Goal: Information Seeking & Learning: Check status

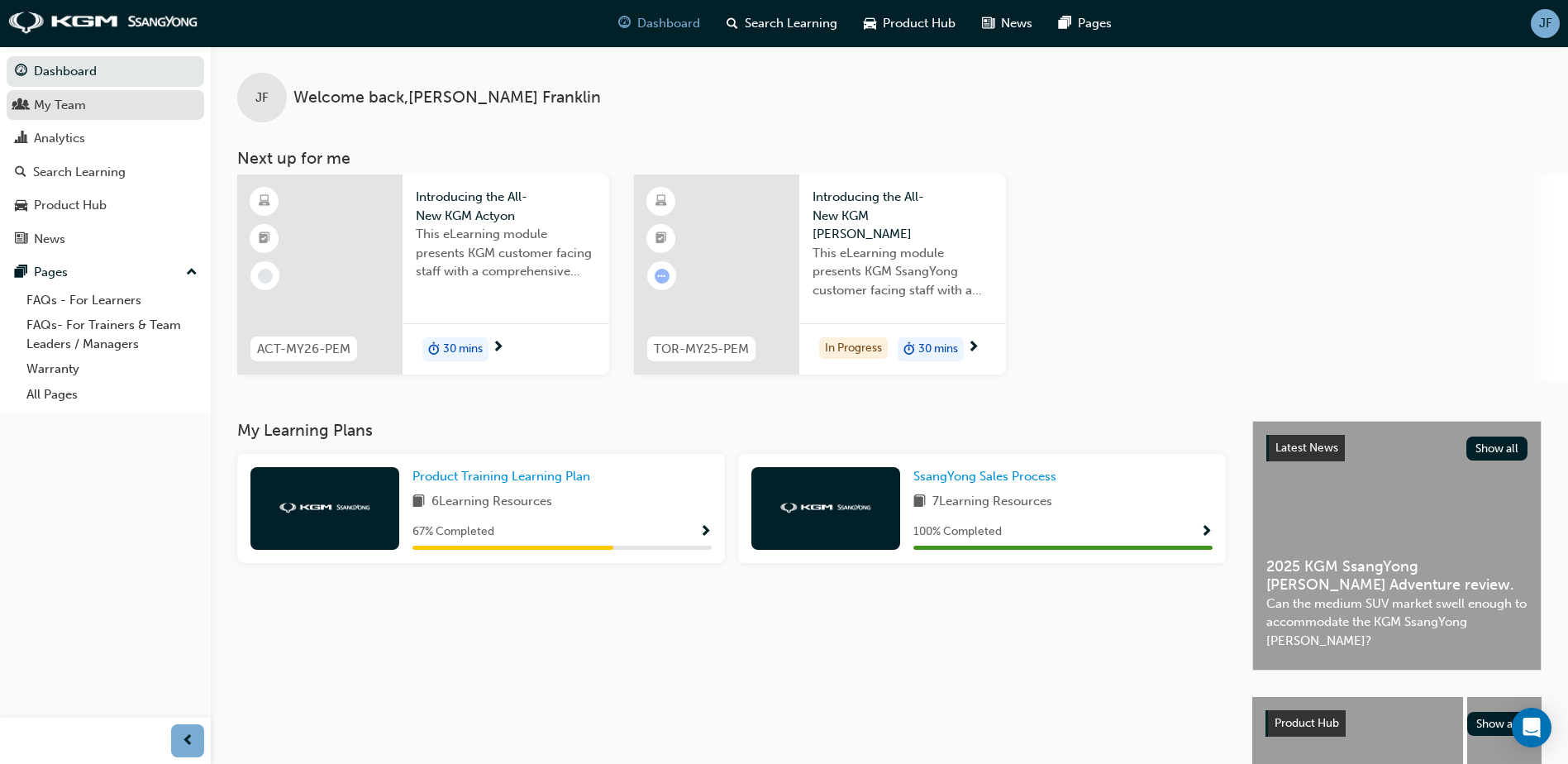
click at [95, 114] on div "My Team" at bounding box center [105, 105] width 181 height 21
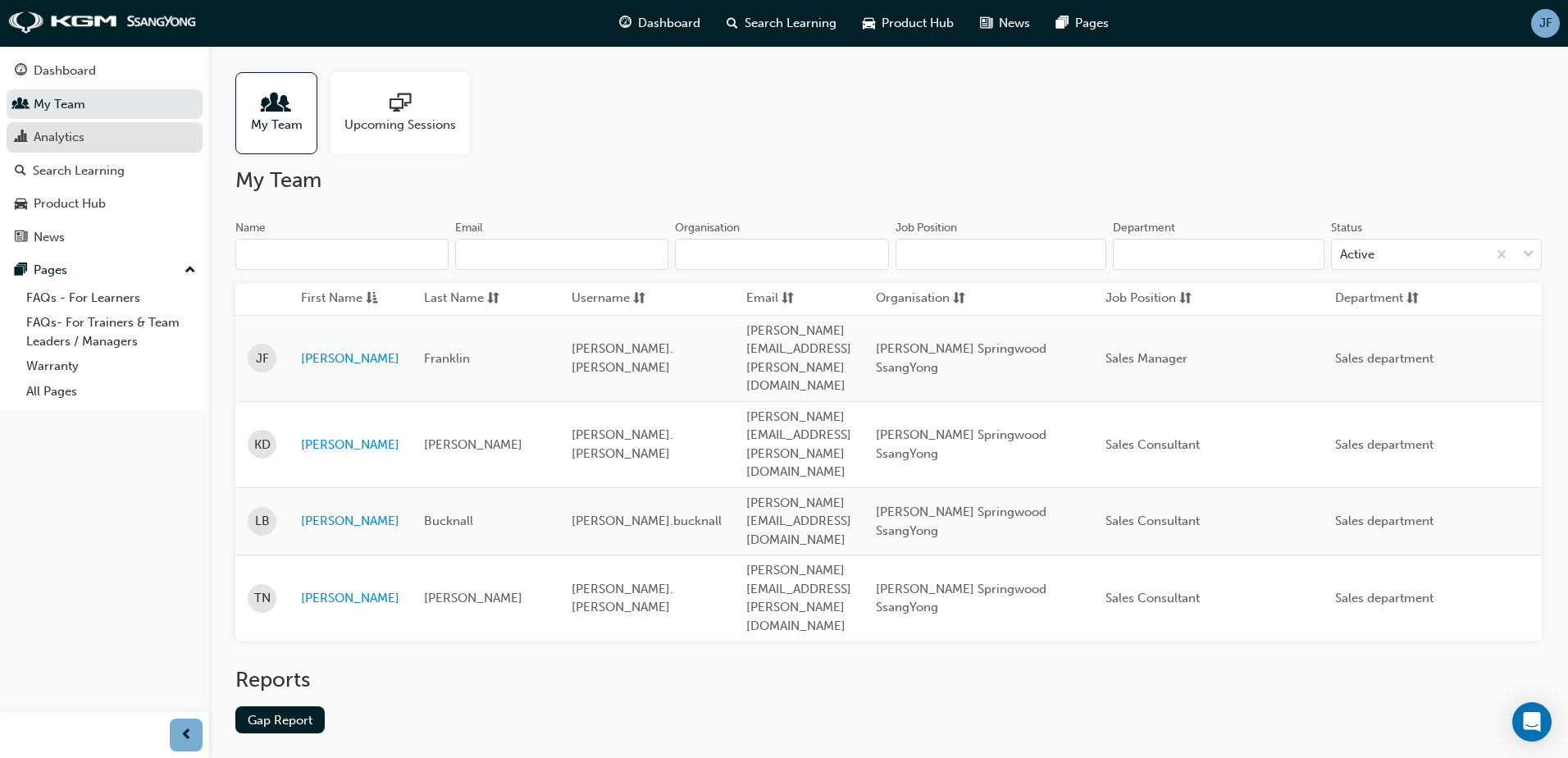
click at [89, 133] on div "Analytics" at bounding box center [104, 138] width 180 height 21
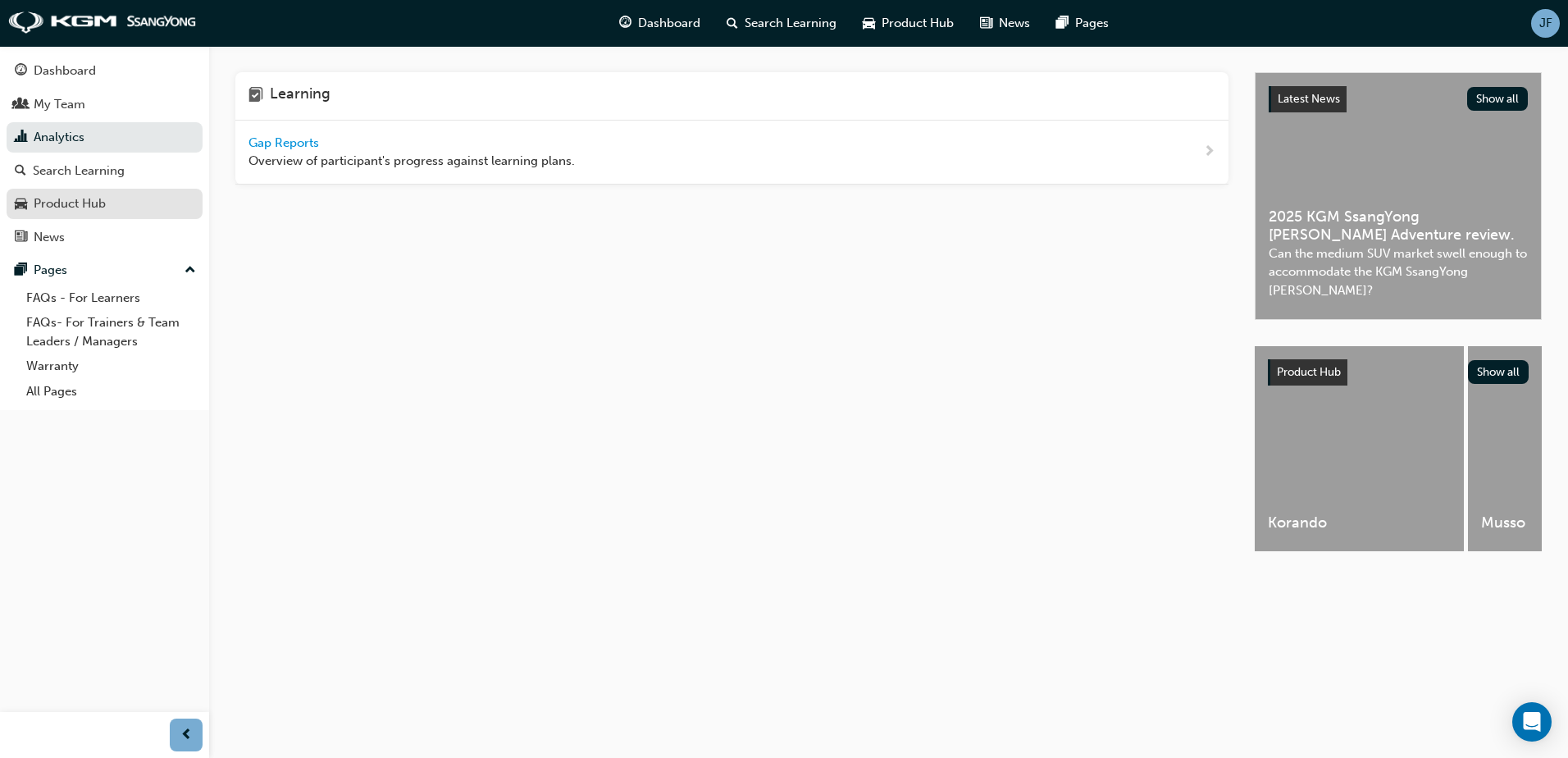
click at [97, 198] on div "Product Hub" at bounding box center [70, 204] width 72 height 19
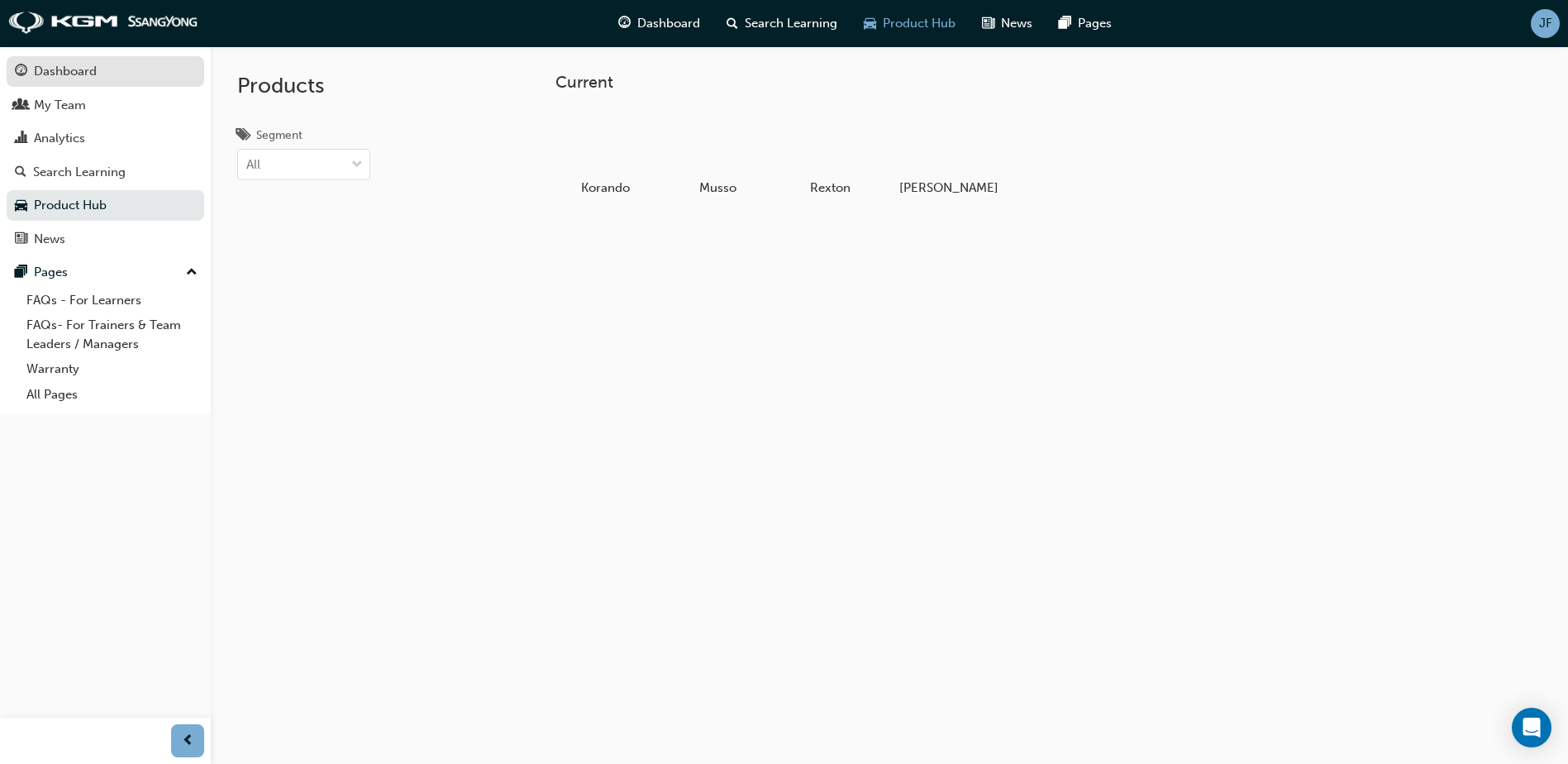
click at [70, 77] on div "Dashboard" at bounding box center [65, 71] width 63 height 19
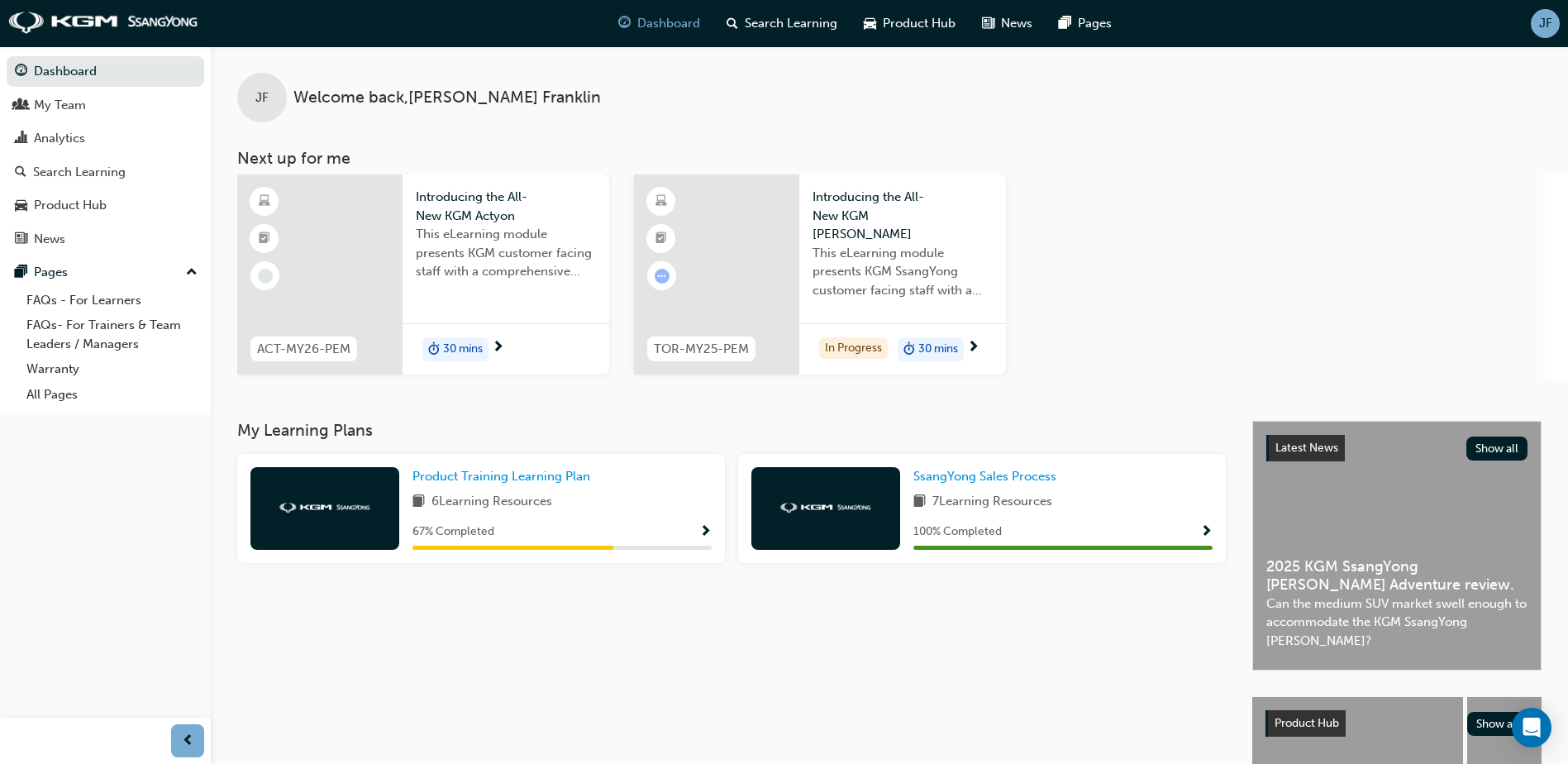
click at [493, 205] on span "Introducing the All-New KGM Actyon" at bounding box center [506, 206] width 180 height 38
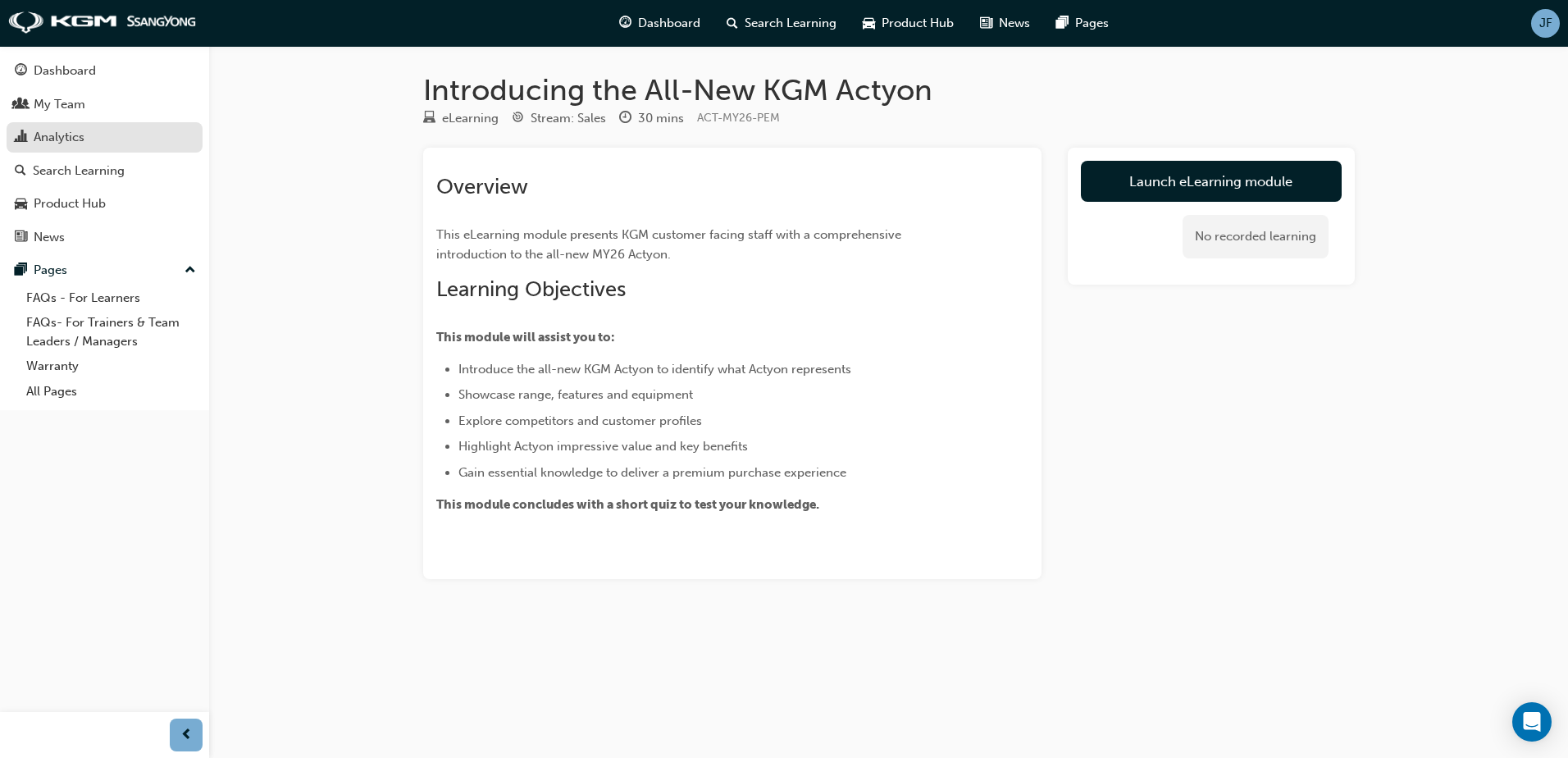
click at [34, 133] on div "Analytics" at bounding box center [59, 138] width 51 height 19
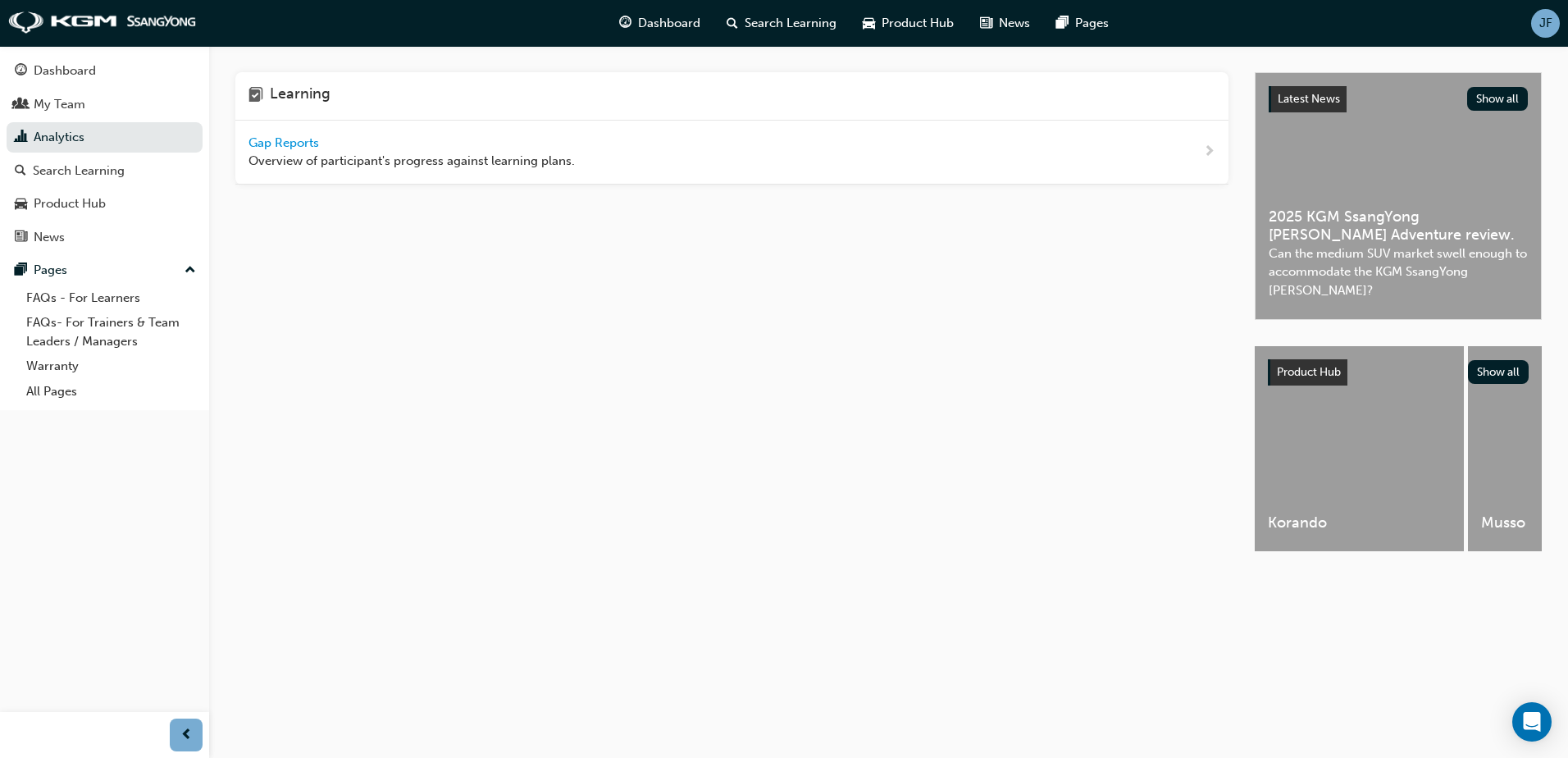
click at [272, 137] on span "Gap Reports" at bounding box center [285, 142] width 74 height 15
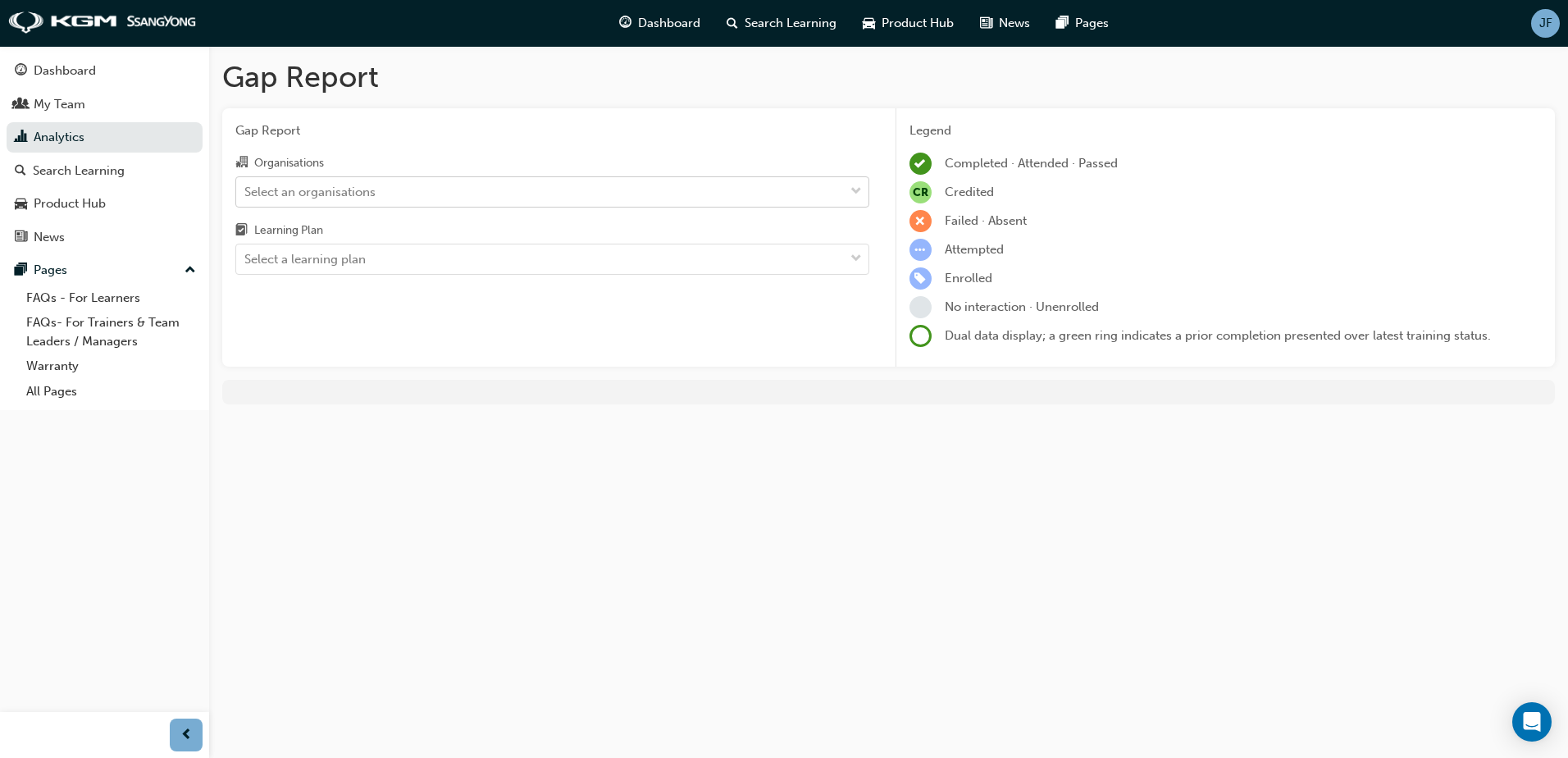
click at [325, 203] on div "Select an organisations" at bounding box center [540, 191] width 608 height 29
click at [246, 198] on input "Organisations Select an organisations" at bounding box center [245, 191] width 2 height 14
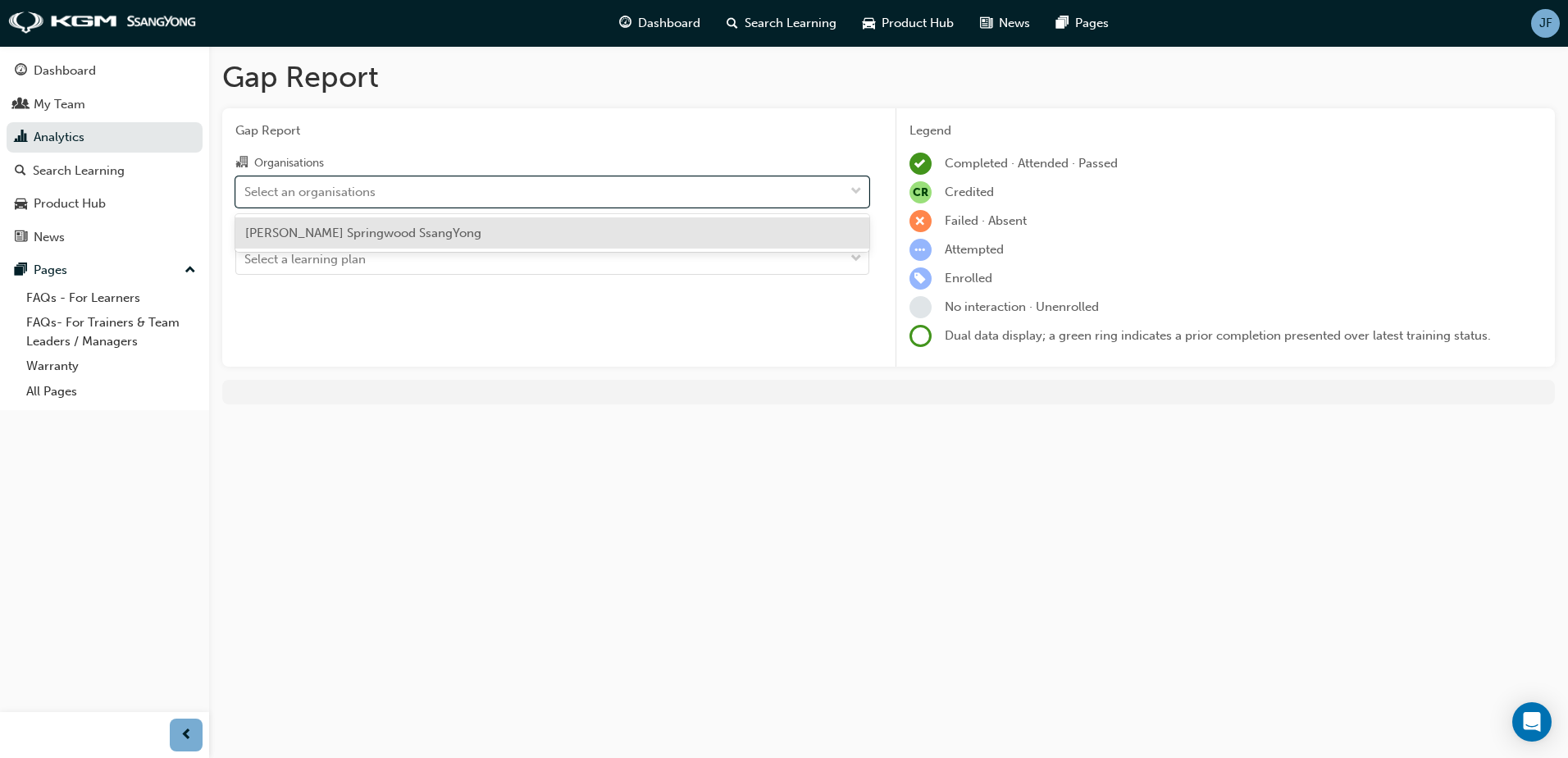
click at [341, 227] on span "[PERSON_NAME] Springwood SsangYong" at bounding box center [363, 233] width 236 height 15
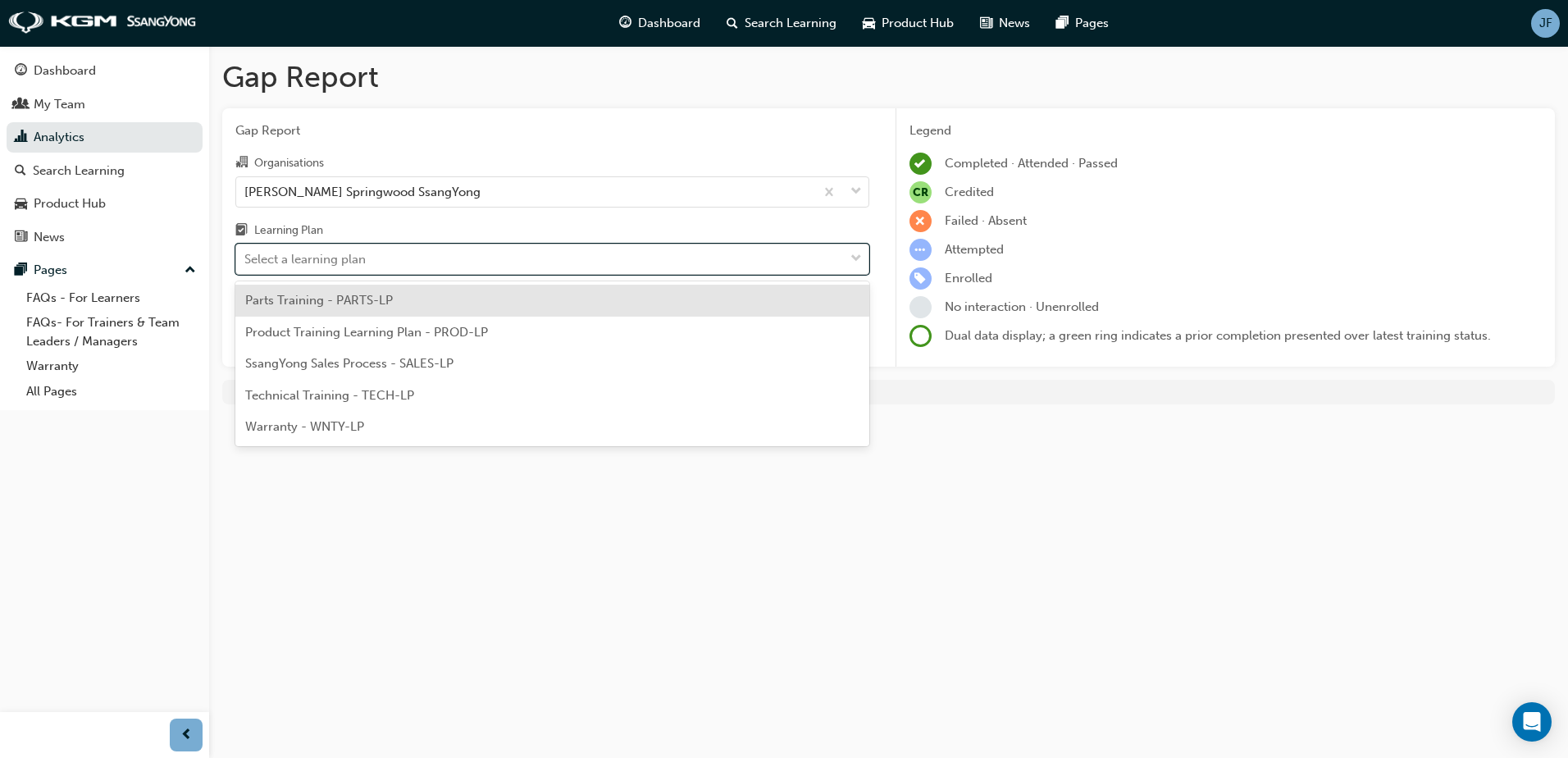
click at [346, 271] on div "Select a learning plan" at bounding box center [540, 259] width 608 height 29
click at [246, 266] on input "Learning Plan option Parts Training - PARTS-LP focused, 1 of 5. 5 results avail…" at bounding box center [245, 258] width 2 height 14
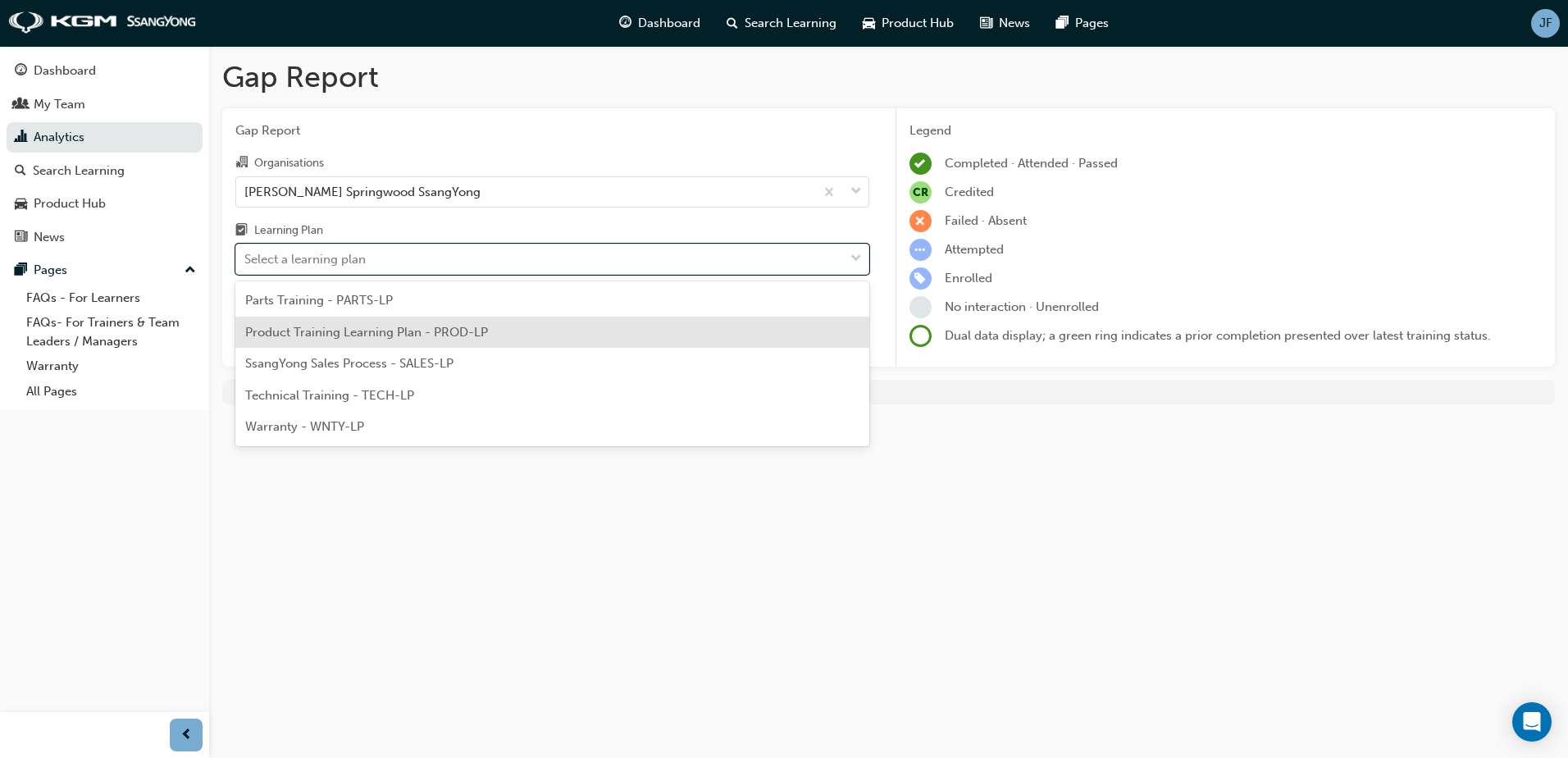
click at [444, 340] on div "Product Training Learning Plan - PROD-LP" at bounding box center [552, 332] width 634 height 32
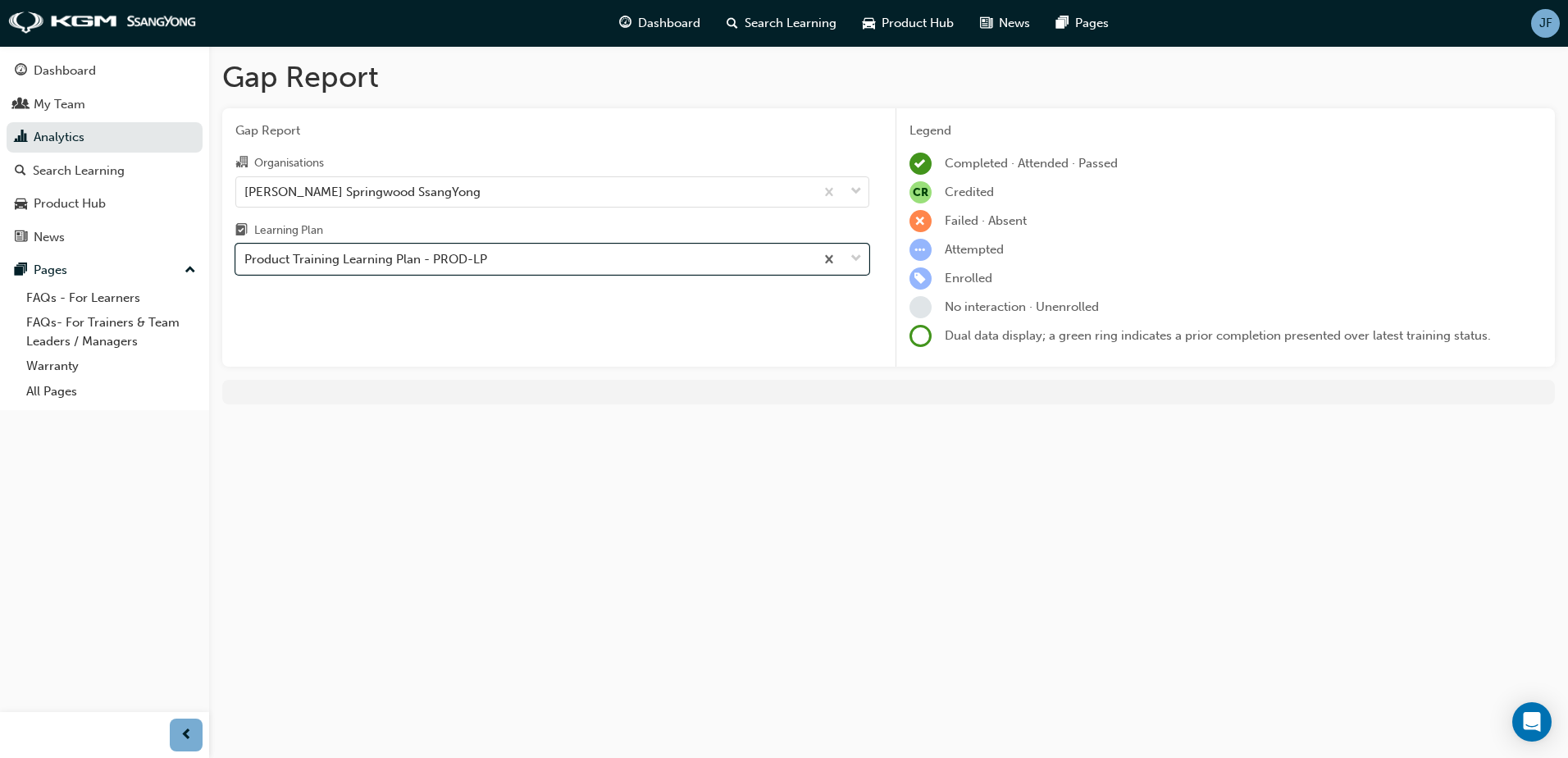
click at [444, 340] on div "Gap Report Organisations [PERSON_NAME] Springwood SsangYong Learning Plan optio…" at bounding box center [551, 238] width 660 height 259
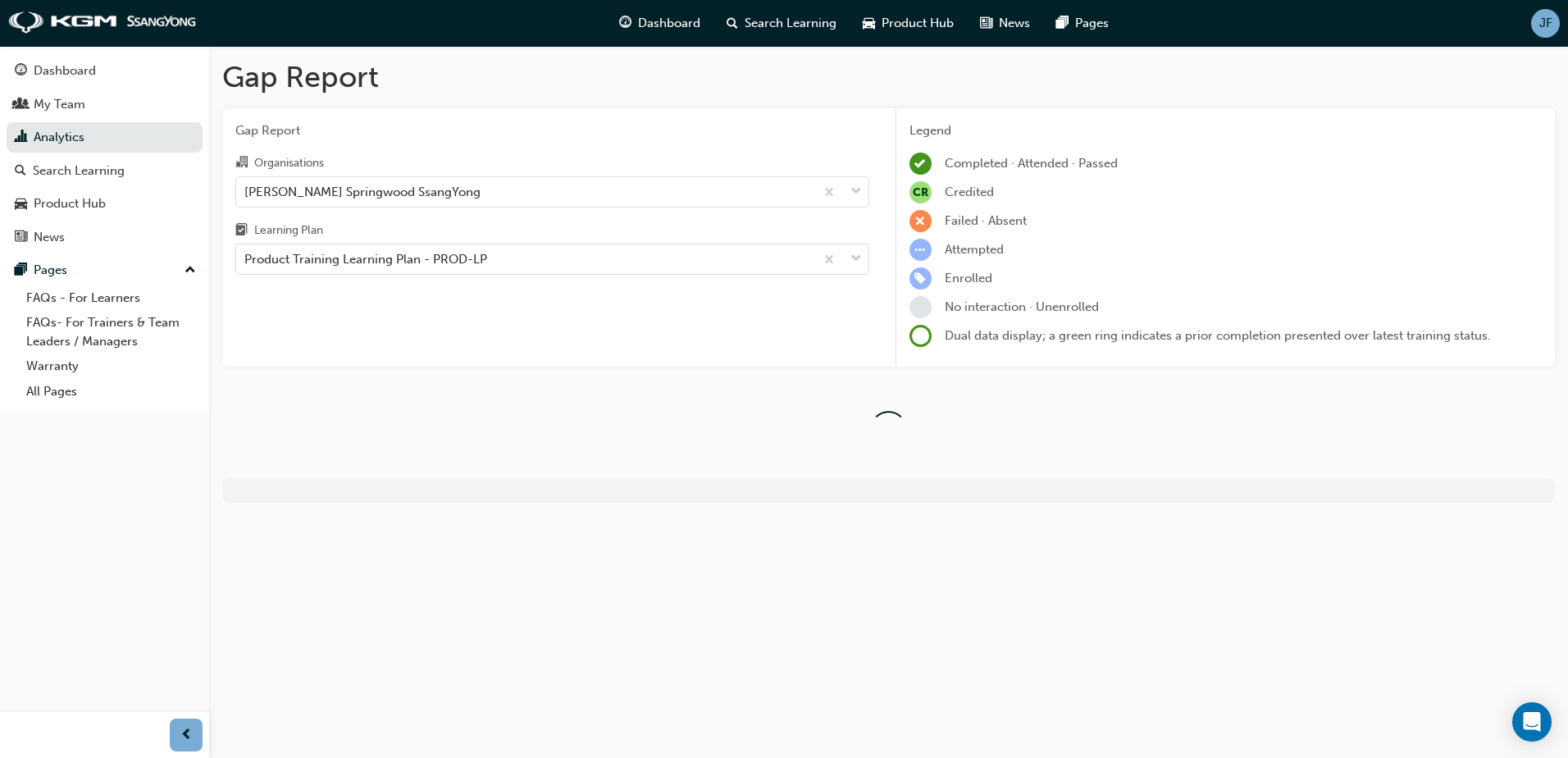
click at [539, 225] on div "Learning Plan" at bounding box center [552, 232] width 634 height 24
click at [246, 252] on input "Learning Plan Product Training Learning Plan - PROD-LP" at bounding box center [245, 258] width 2 height 14
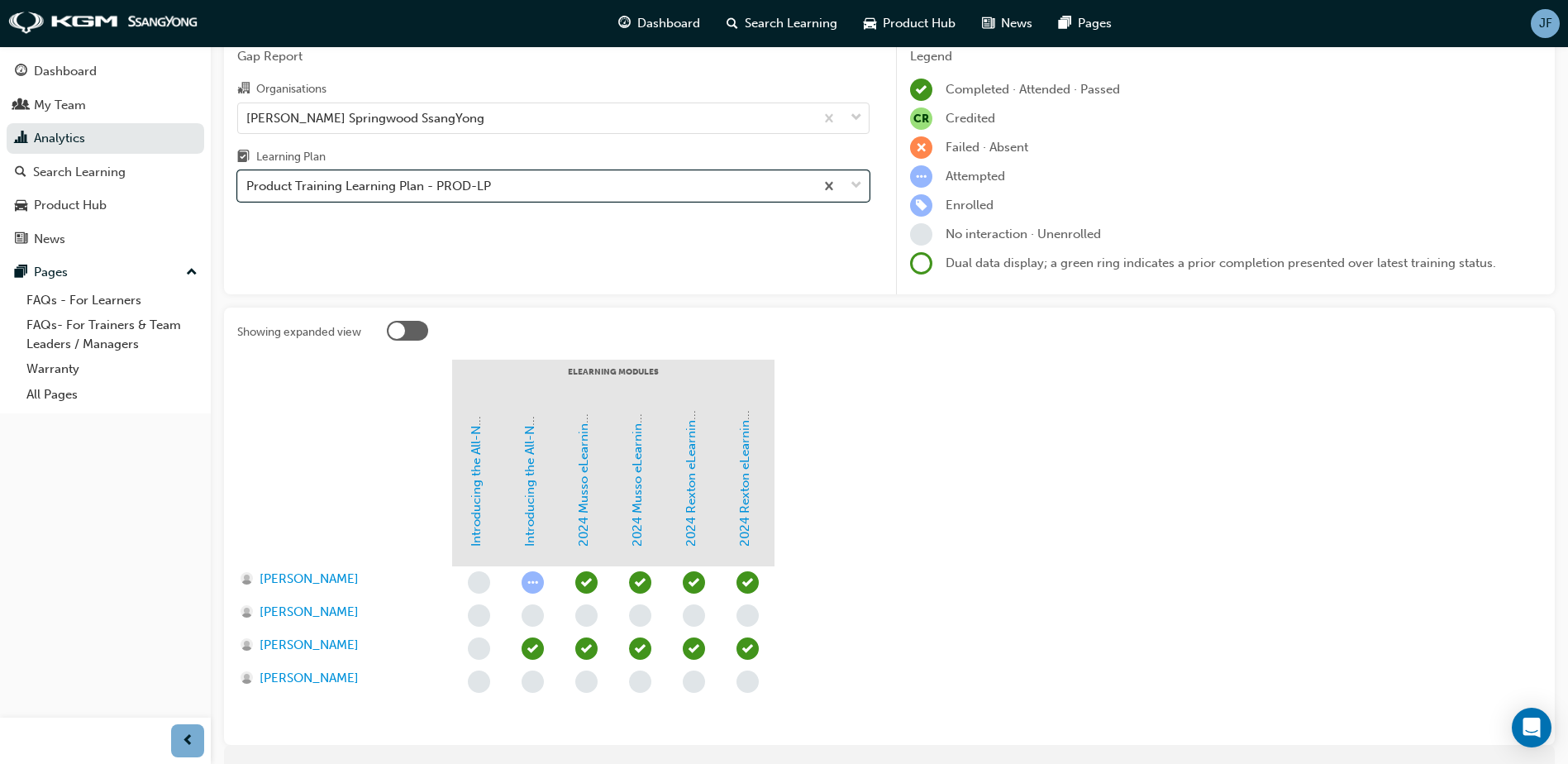
scroll to position [149, 0]
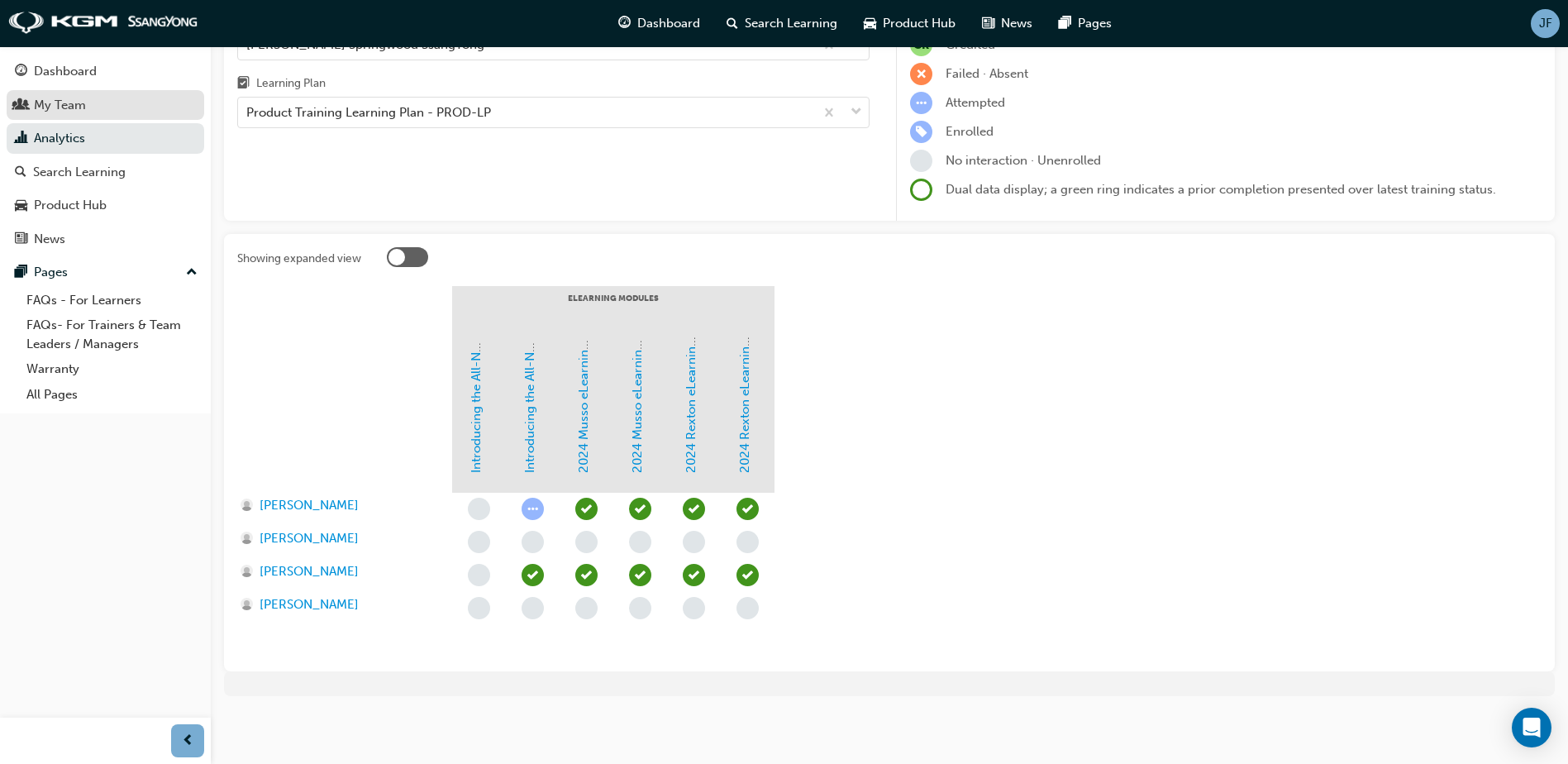
click at [81, 108] on div "My Team" at bounding box center [60, 105] width 52 height 19
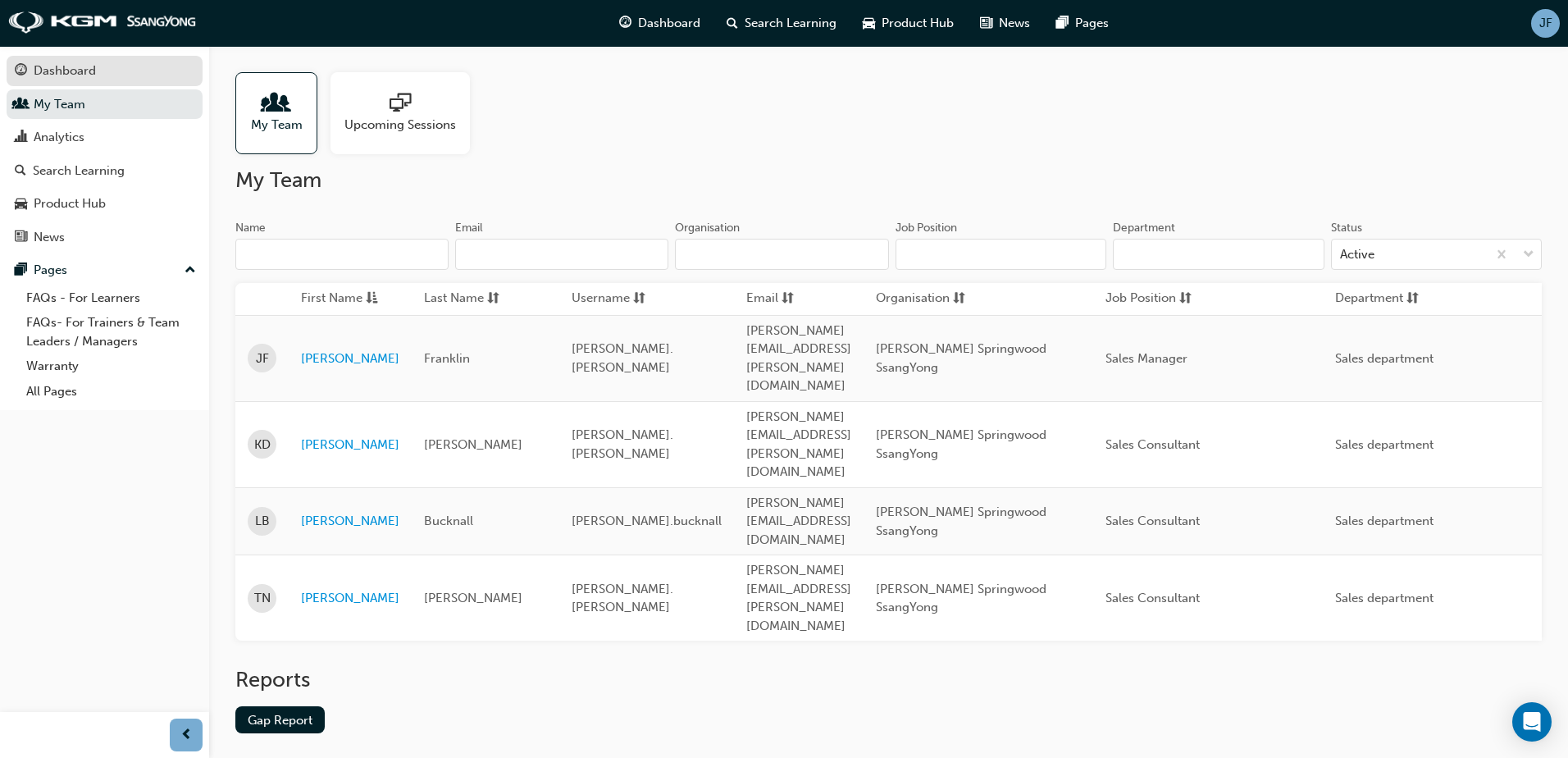
click at [89, 59] on link "Dashboard" at bounding box center [104, 70] width 196 height 31
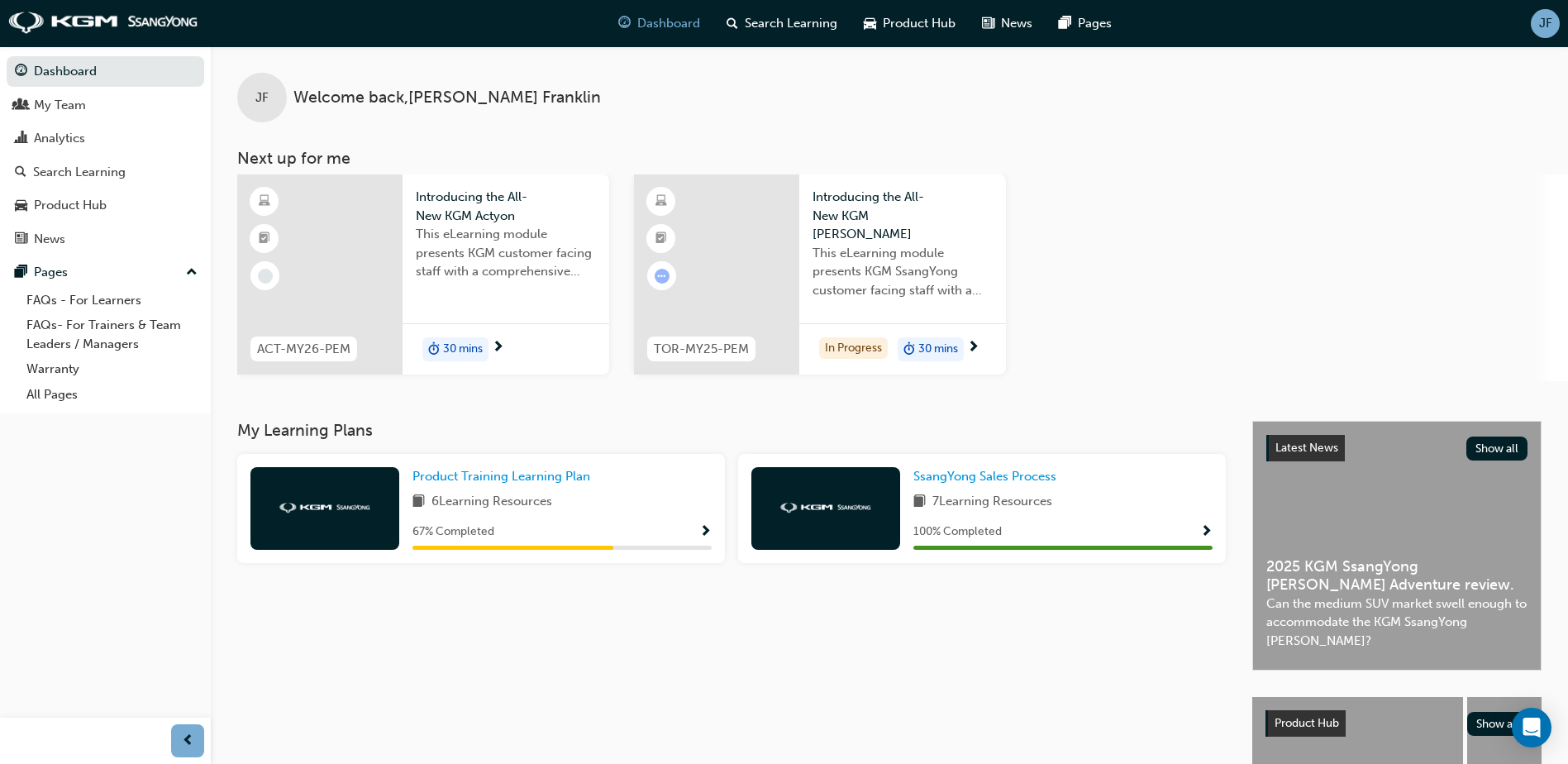
click at [291, 133] on div "JF Welcome back , [PERSON_NAME] Next up for me ACT-MY26-PEM Introducing the All…" at bounding box center [890, 213] width 1357 height 335
